Goal: Transaction & Acquisition: Purchase product/service

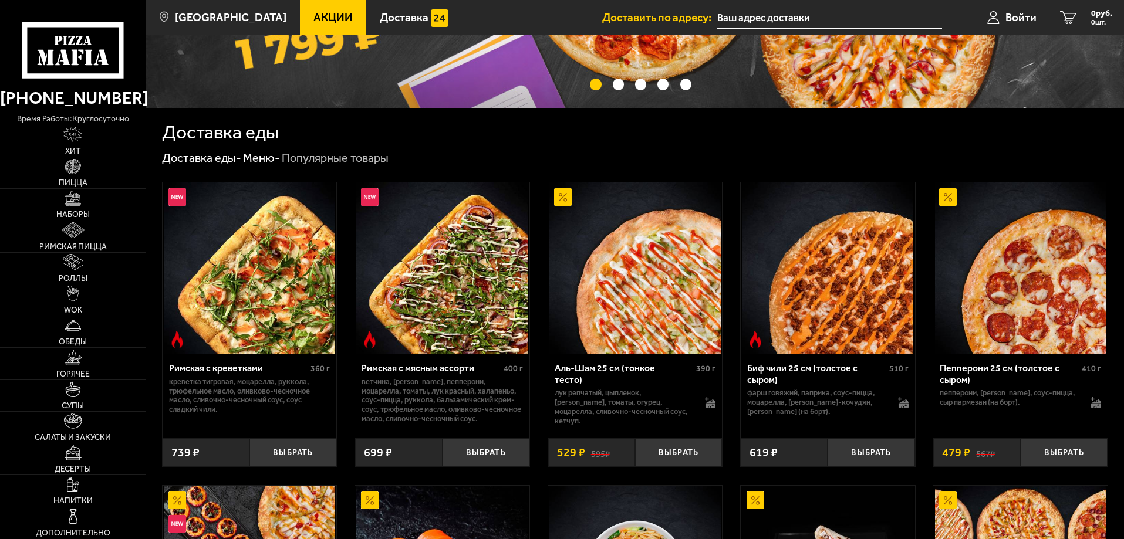
scroll to position [293, 0]
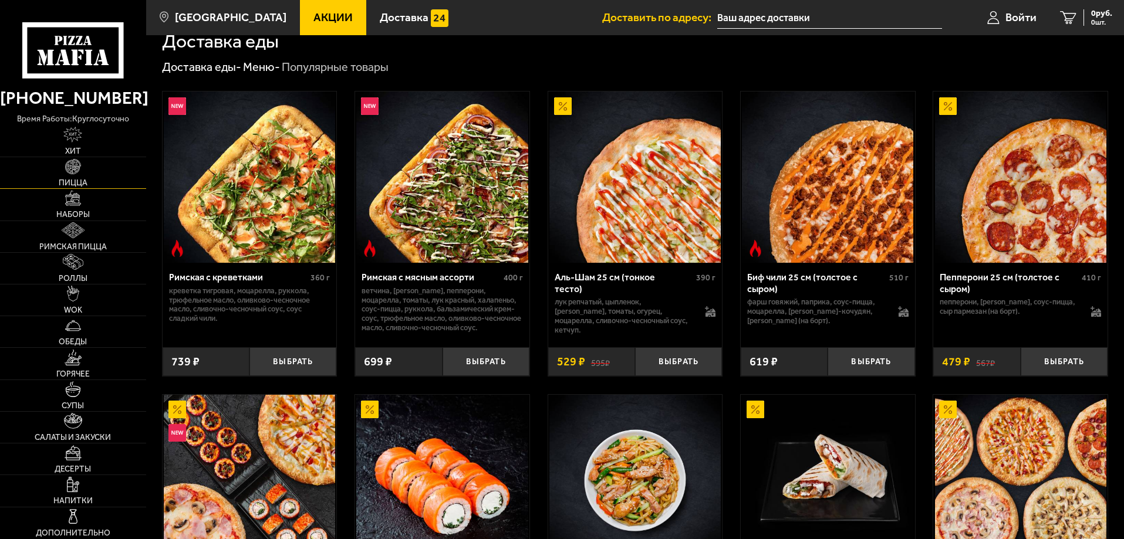
click at [69, 169] on img at bounding box center [73, 167] width 16 height 16
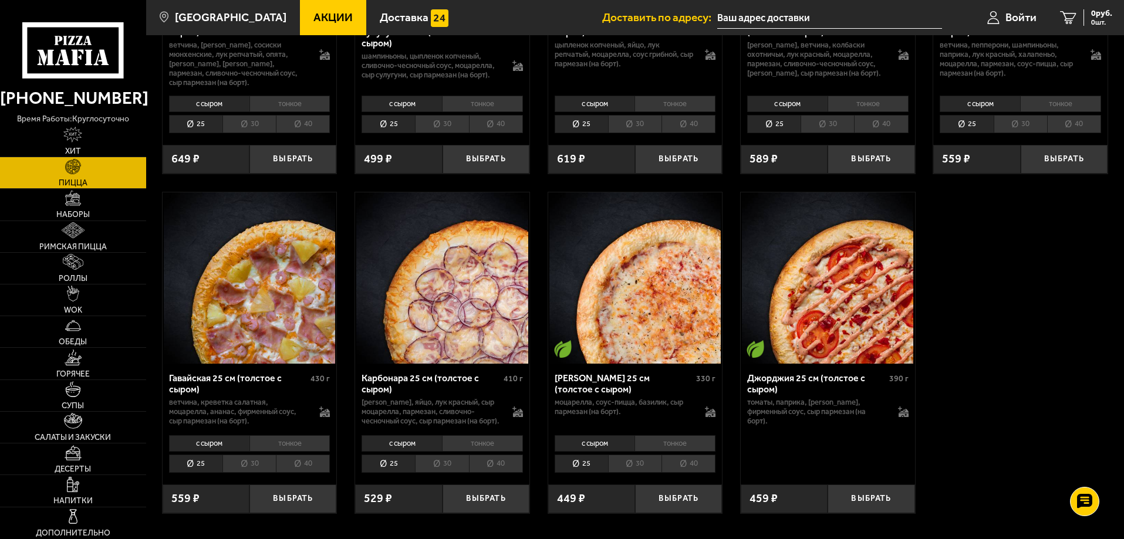
scroll to position [1585, 0]
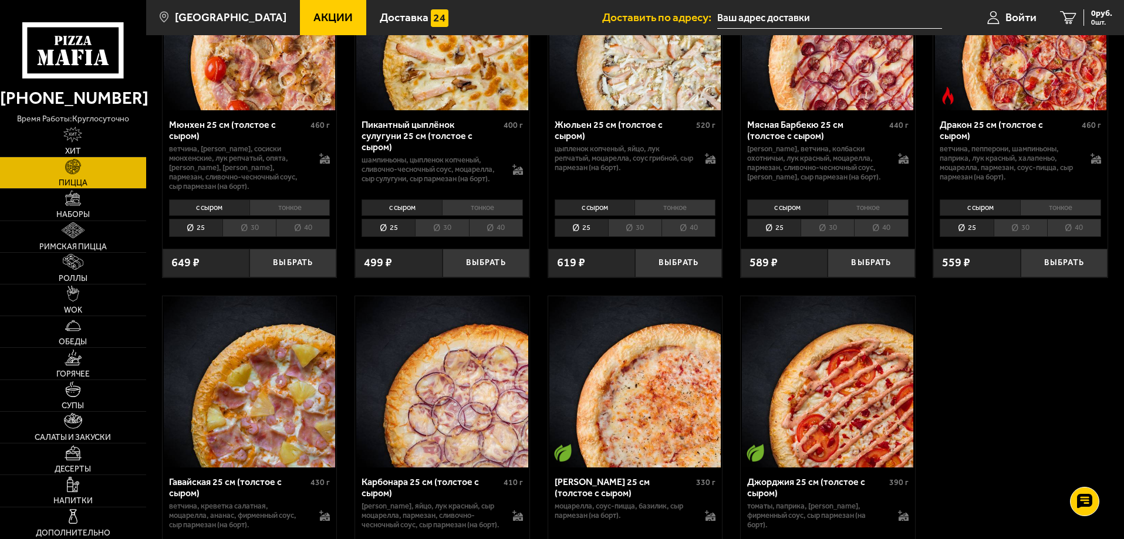
click at [1092, 237] on li "40" at bounding box center [1074, 228] width 54 height 18
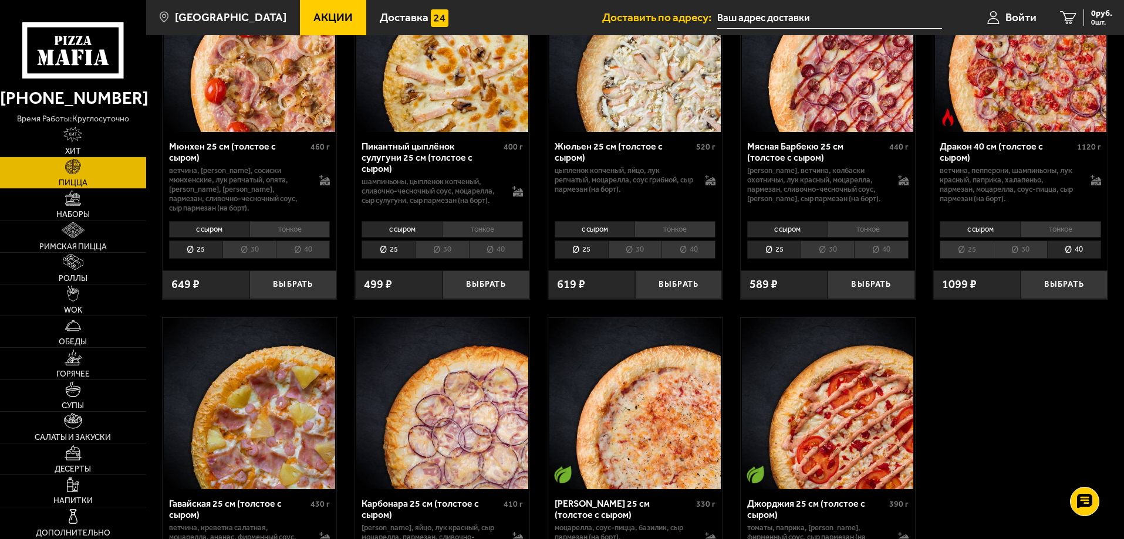
scroll to position [1526, 0]
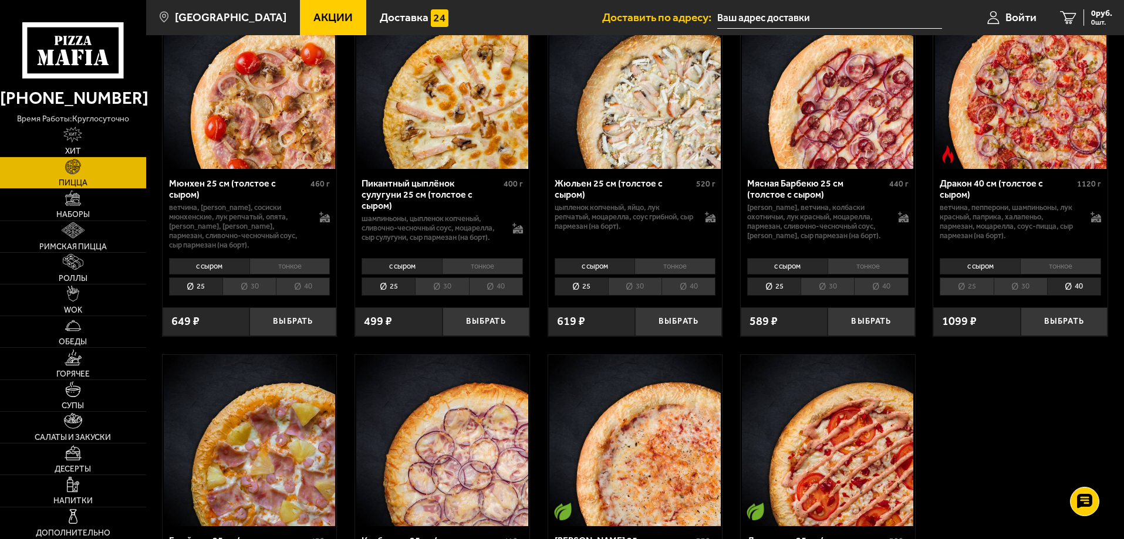
click at [1064, 275] on li "тонкое" at bounding box center [1060, 266] width 81 height 16
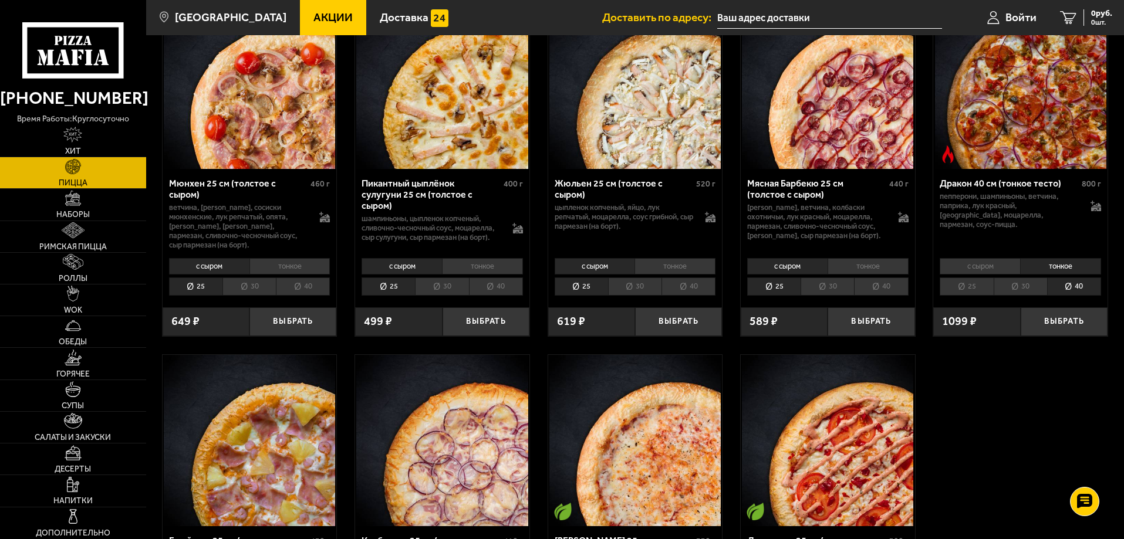
click at [993, 275] on li "с сыром" at bounding box center [980, 266] width 80 height 16
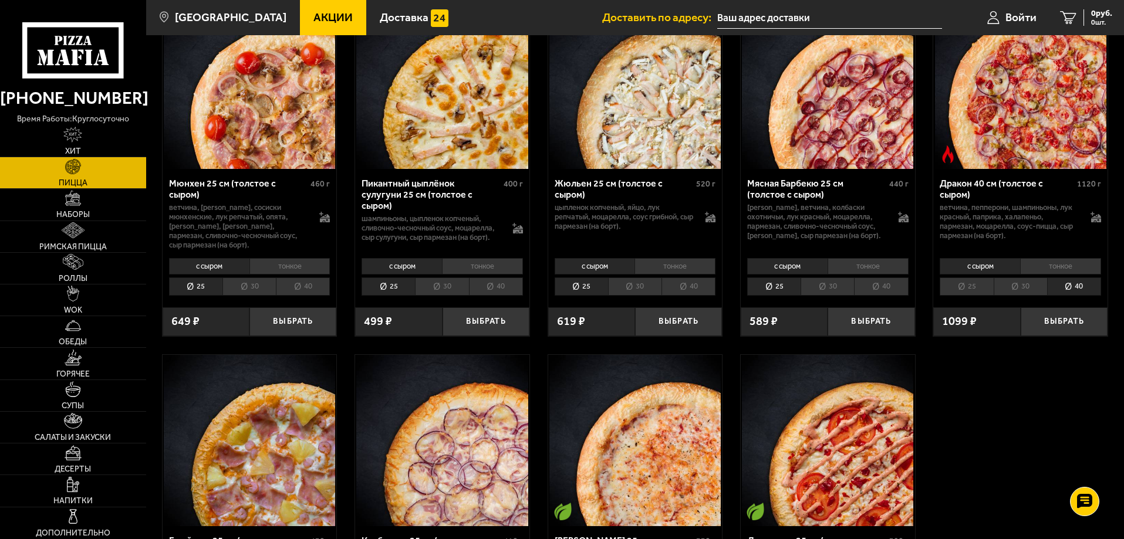
drag, startPoint x: 974, startPoint y: 207, endPoint x: 1077, endPoint y: 425, distance: 241.3
click at [1098, 222] on icon at bounding box center [1096, 217] width 11 height 11
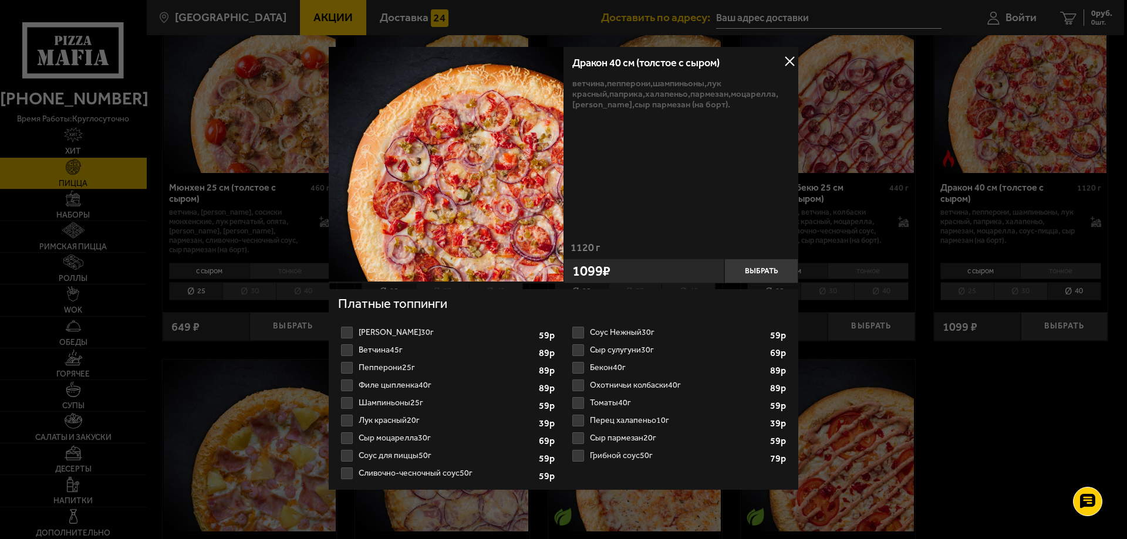
click at [789, 63] on button at bounding box center [790, 62] width 18 height 18
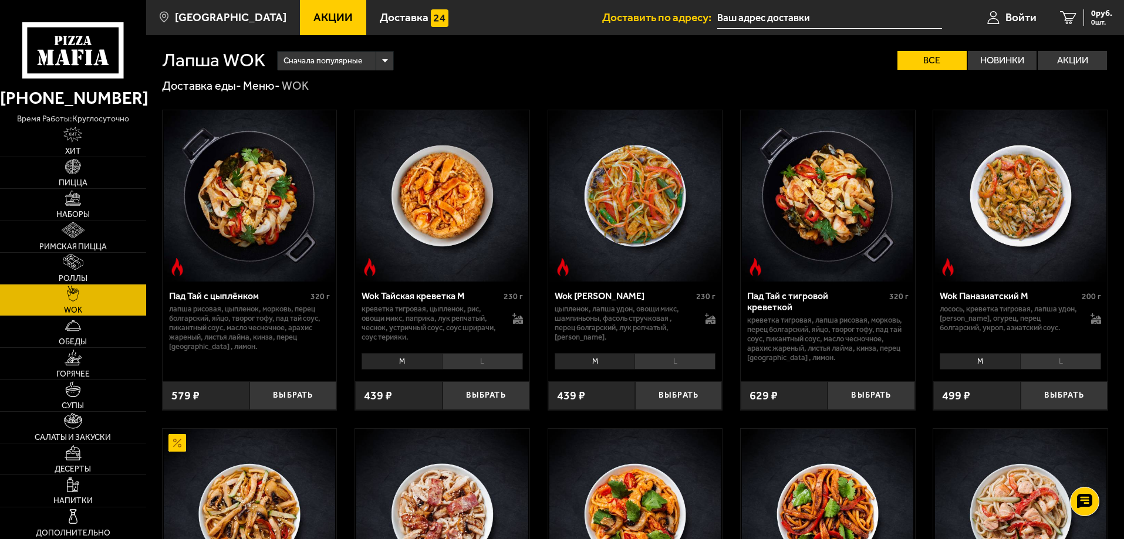
click at [495, 359] on li "L" at bounding box center [482, 361] width 81 height 16
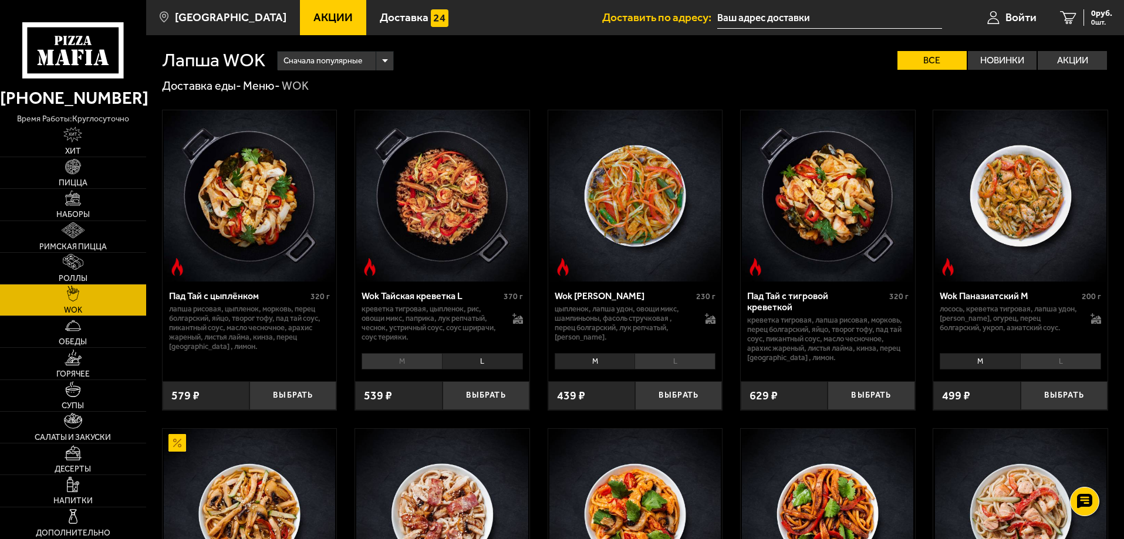
click at [703, 364] on li "L" at bounding box center [675, 361] width 81 height 16
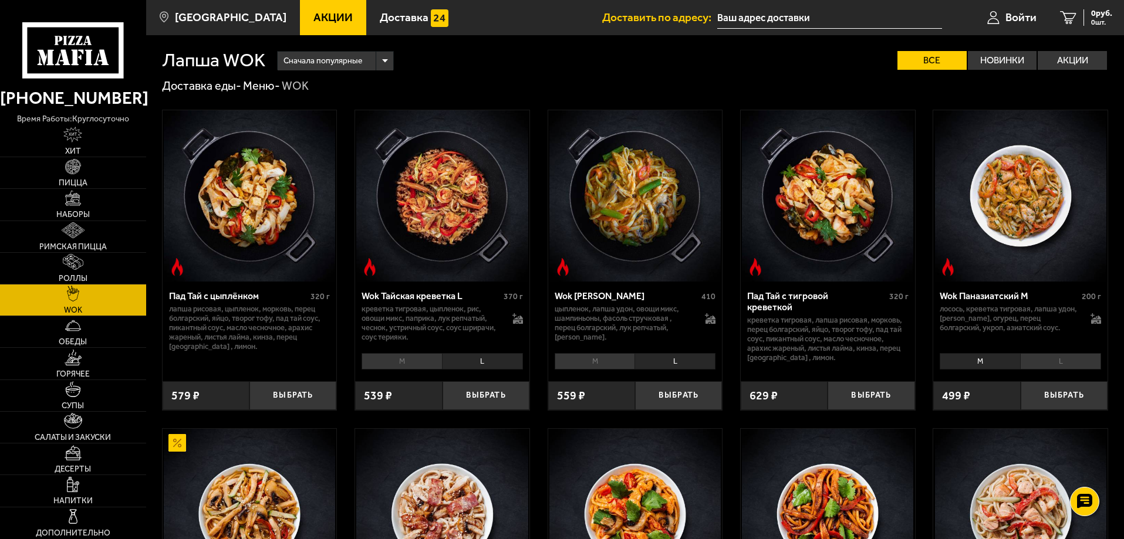
click at [1052, 360] on li "L" at bounding box center [1060, 361] width 81 height 16
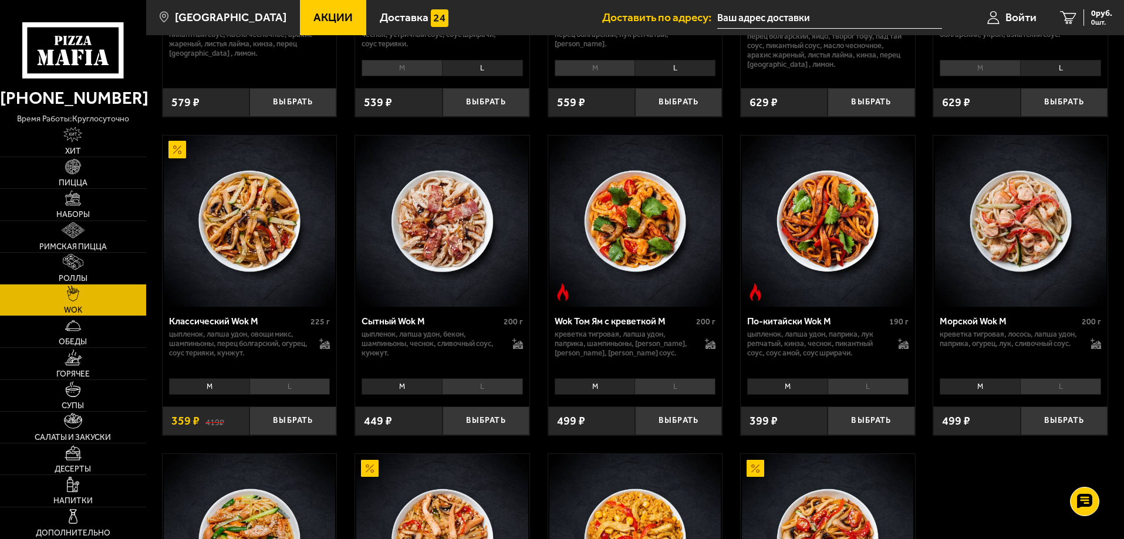
scroll to position [235, 0]
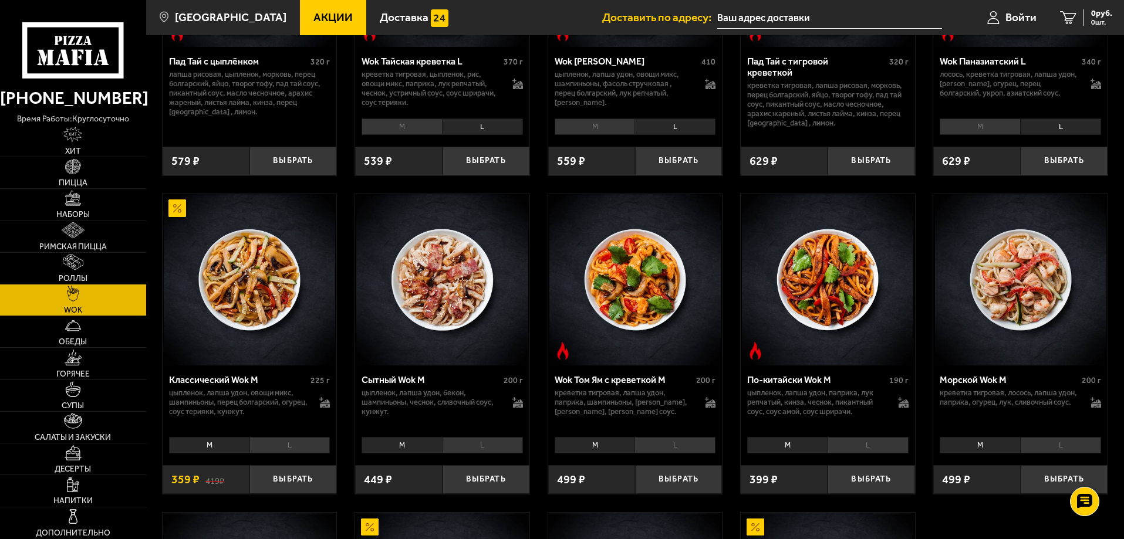
drag, startPoint x: 966, startPoint y: 133, endPoint x: 708, endPoint y: 126, distance: 257.8
click at [966, 133] on li "M" at bounding box center [980, 127] width 80 height 16
click at [562, 130] on li "M" at bounding box center [595, 127] width 80 height 16
click at [398, 123] on li "M" at bounding box center [402, 127] width 80 height 16
click at [667, 446] on li "L" at bounding box center [675, 445] width 81 height 16
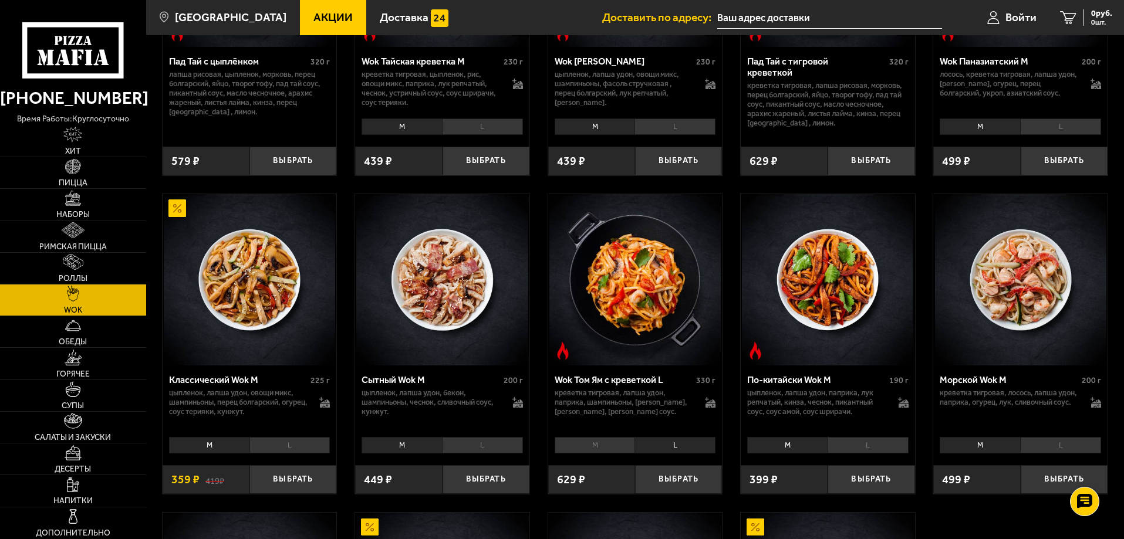
click at [878, 448] on li "L" at bounding box center [868, 445] width 81 height 16
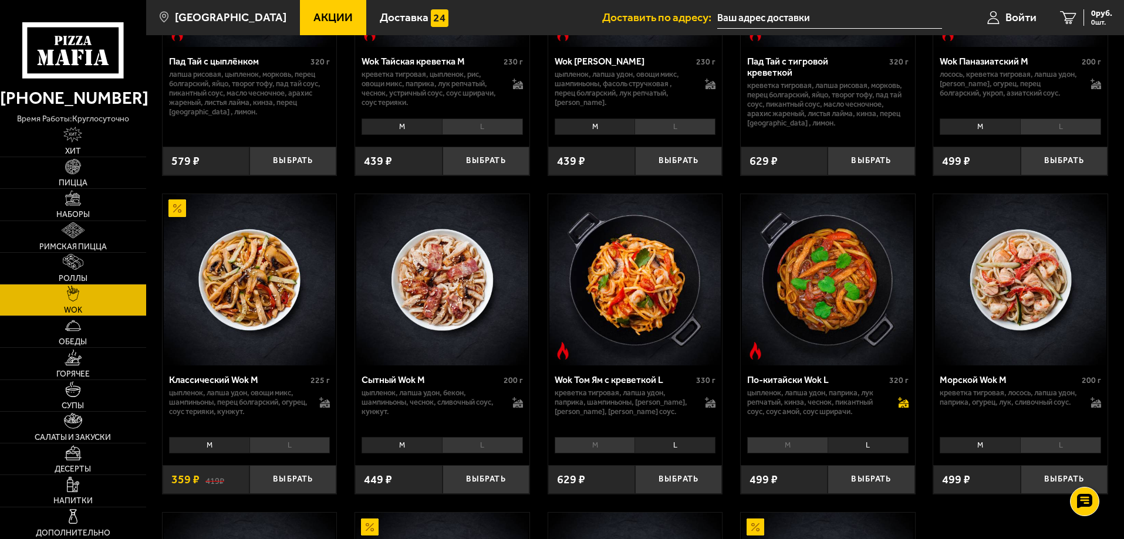
click at [903, 407] on icon at bounding box center [904, 406] width 10 height 4
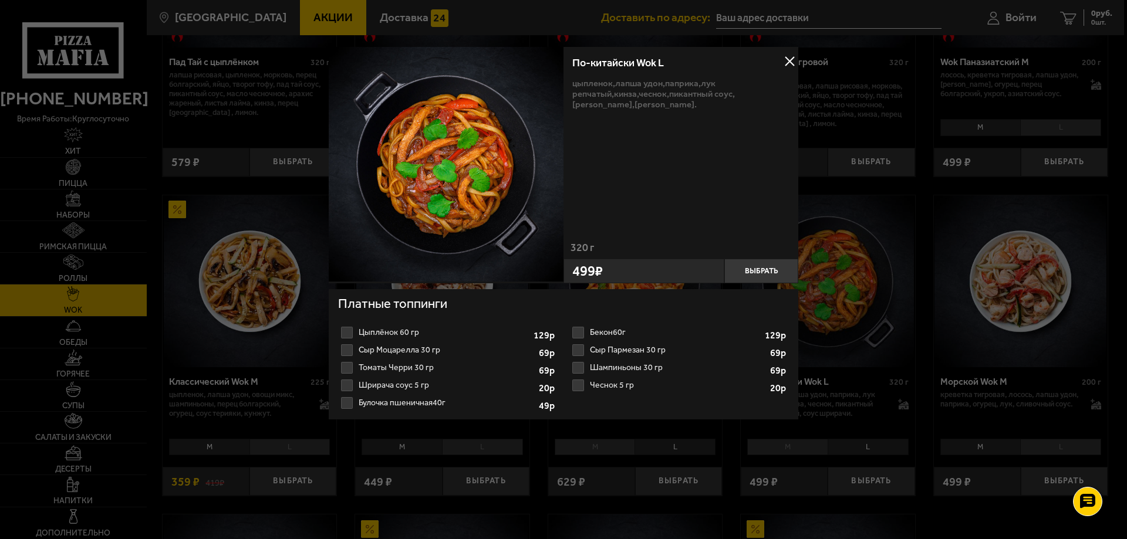
click at [863, 412] on div at bounding box center [563, 269] width 1127 height 539
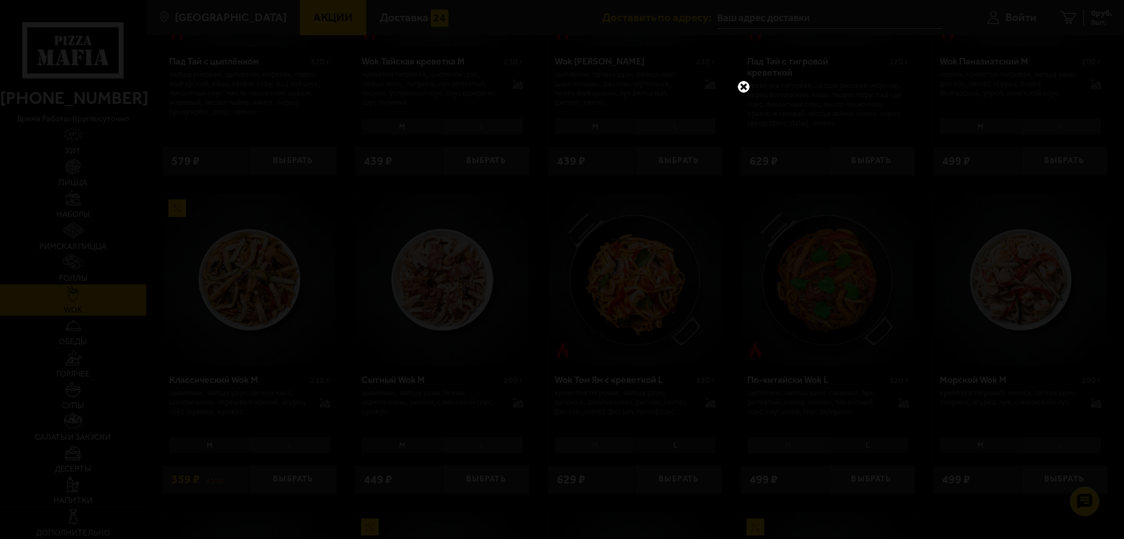
click at [744, 87] on link at bounding box center [743, 86] width 15 height 15
